Goal: Transaction & Acquisition: Purchase product/service

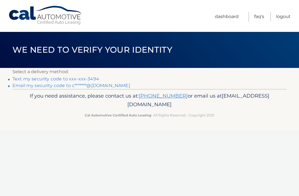
click at [18, 77] on link "Text my security code to xxx-xxx-3494" at bounding box center [55, 78] width 87 height 5
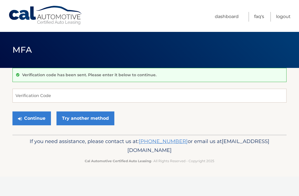
click at [21, 79] on div "Verification code has been sent. Please enter it below to continue." at bounding box center [149, 75] width 274 height 14
click at [19, 98] on input "Verification Code" at bounding box center [149, 96] width 274 height 14
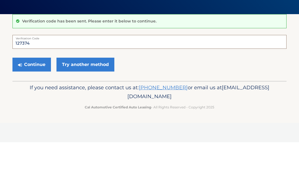
type input "127374"
click at [30, 111] on button "Continue" at bounding box center [31, 118] width 39 height 14
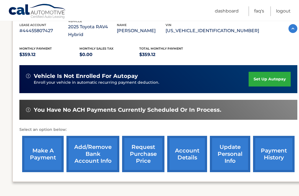
scroll to position [106, 0]
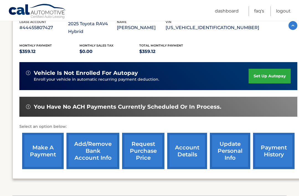
click at [39, 141] on link "make a payment" at bounding box center [43, 151] width 42 height 36
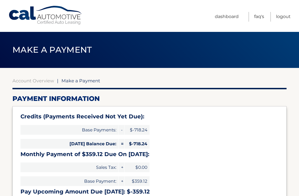
select select "OGNhZTQxYTAtNWMxZS00MGIwLWJhZmEtMWM2MWEyNzlhMjc0"
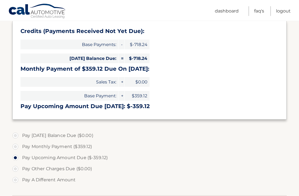
scroll to position [85, 0]
click at [18, 149] on label "Pay Monthly Payment ($359.12)" at bounding box center [149, 146] width 274 height 11
click at [18, 149] on input "Pay Monthly Payment ($359.12)" at bounding box center [18, 145] width 6 height 9
radio input "true"
type input "359.12"
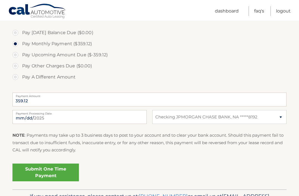
scroll to position [188, 0]
click at [40, 170] on link "Submit One Time Payment" at bounding box center [45, 173] width 67 height 18
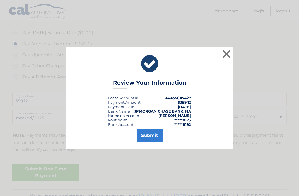
click at [150, 142] on button "Submit" at bounding box center [150, 135] width 26 height 13
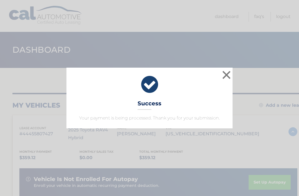
click at [229, 76] on button "×" at bounding box center [226, 74] width 11 height 11
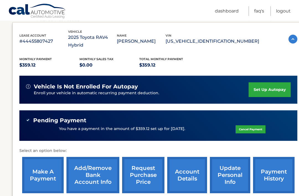
scroll to position [93, 0]
click at [270, 171] on link "payment history" at bounding box center [274, 175] width 42 height 36
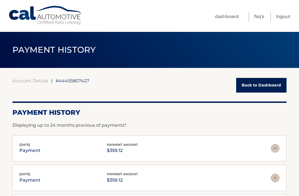
click at [254, 83] on link "Back to Dashboard" at bounding box center [261, 85] width 50 height 15
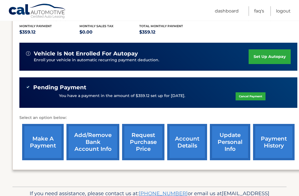
scroll to position [126, 0]
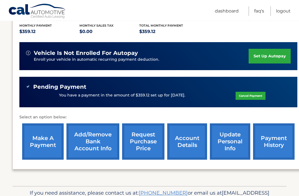
click at [182, 139] on link "account details" at bounding box center [187, 142] width 40 height 36
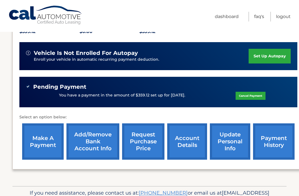
scroll to position [144, 0]
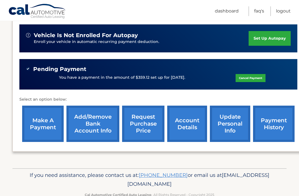
click at [286, 11] on link "Logout" at bounding box center [283, 11] width 15 height 10
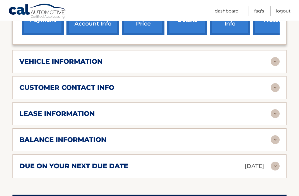
scroll to position [259, 0]
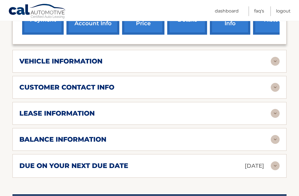
click at [274, 111] on img at bounding box center [275, 113] width 9 height 9
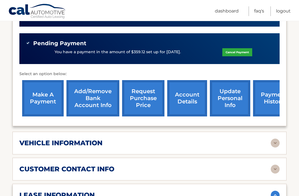
scroll to position [177, 0]
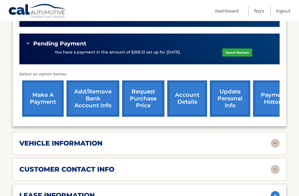
click at [138, 100] on link "request purchase price" at bounding box center [143, 98] width 42 height 36
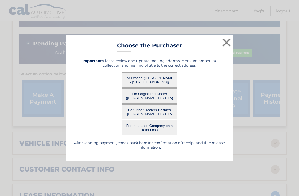
click at [228, 42] on button "×" at bounding box center [226, 42] width 11 height 11
